Goal: Check status: Check status

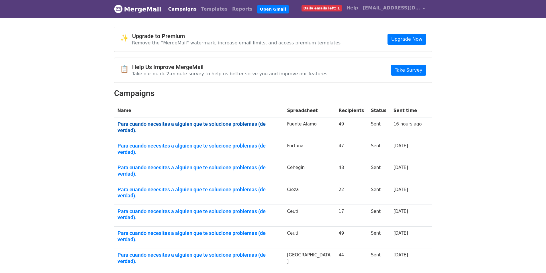
click at [234, 121] on link "Para cuando necesites a alguien que te solucione problemas (de verdad)." at bounding box center [198, 127] width 163 height 12
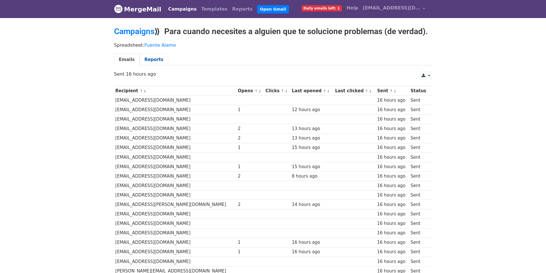
click at [148, 62] on link "Reports" at bounding box center [154, 60] width 29 height 12
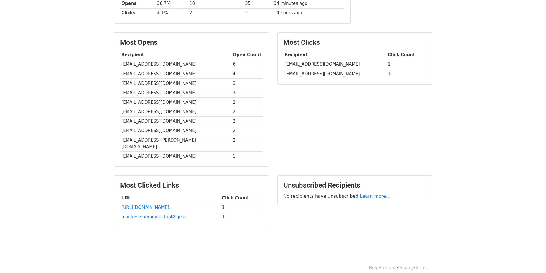
scroll to position [57, 0]
